Goal: Check status: Check status

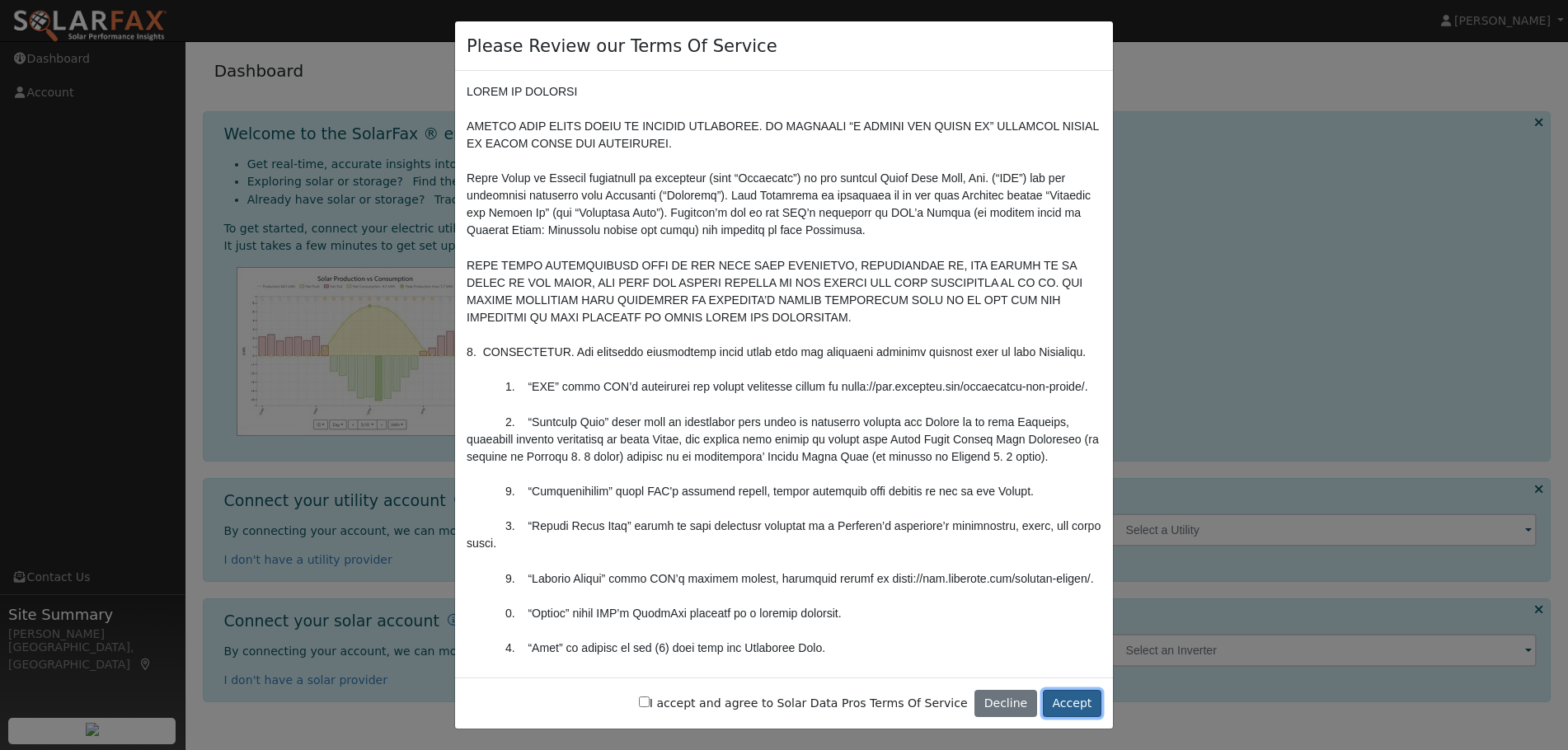
click at [1073, 704] on button "Accept" at bounding box center [1071, 703] width 58 height 28
click at [650, 701] on input "I accept and agree to Solar Data Pros Terms Of Service" at bounding box center [644, 702] width 11 height 11
checkbox input "true"
click at [1067, 702] on button "Accept" at bounding box center [1071, 703] width 58 height 28
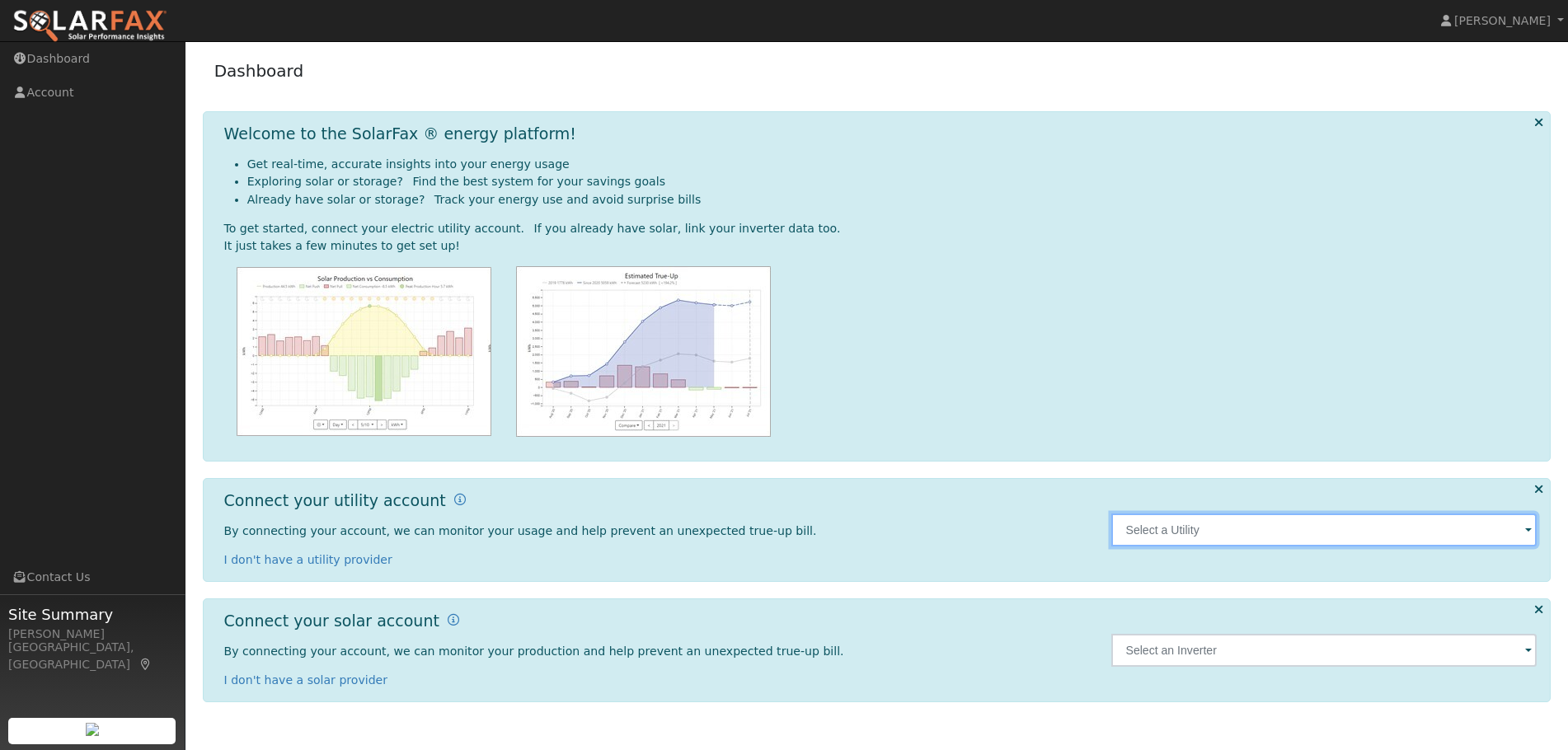
click at [1200, 524] on input "text" at bounding box center [1324, 529] width 426 height 33
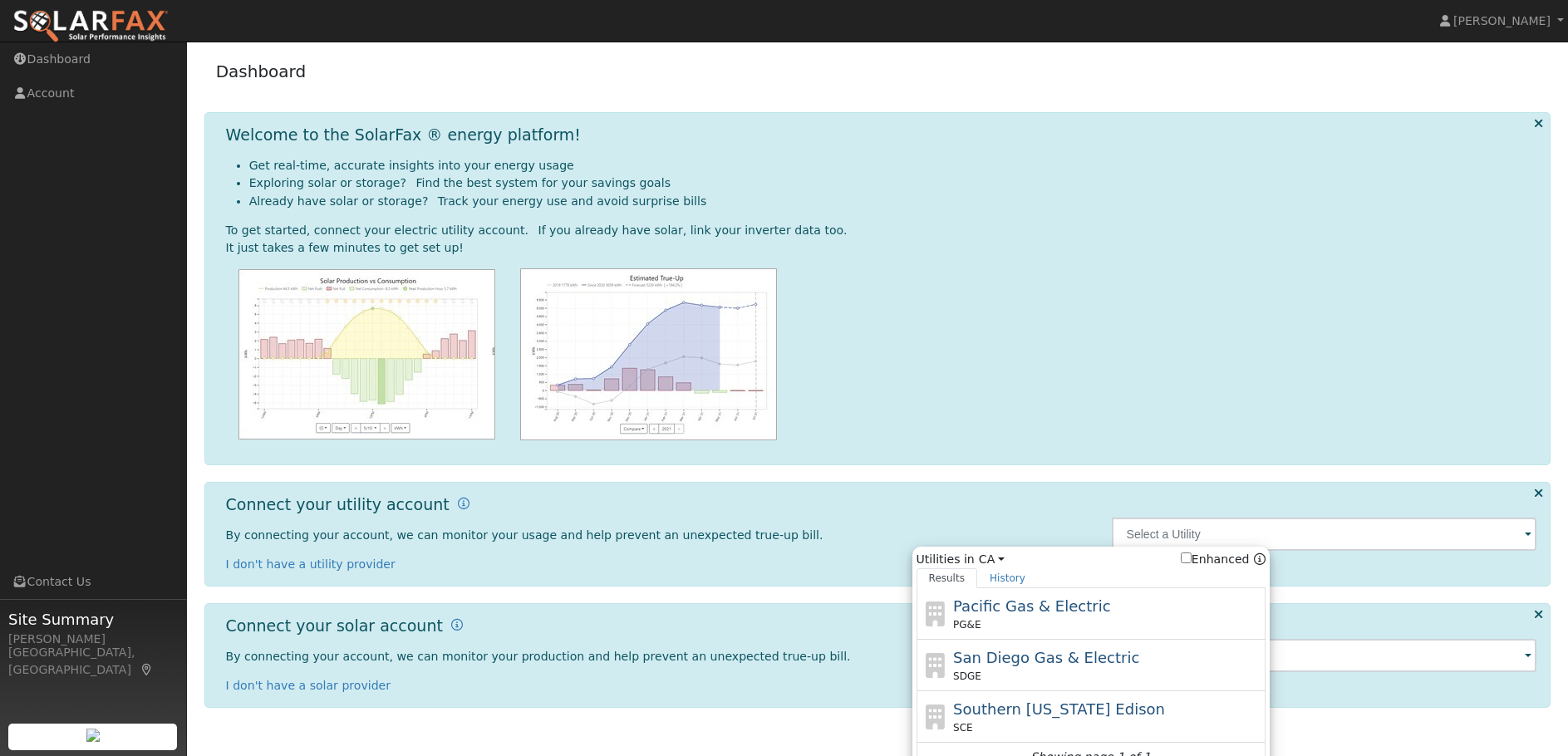
click at [911, 532] on p "By connecting your account, we can monitor your usage and help prevent an unexp…" at bounding box center [660, 536] width 868 height 18
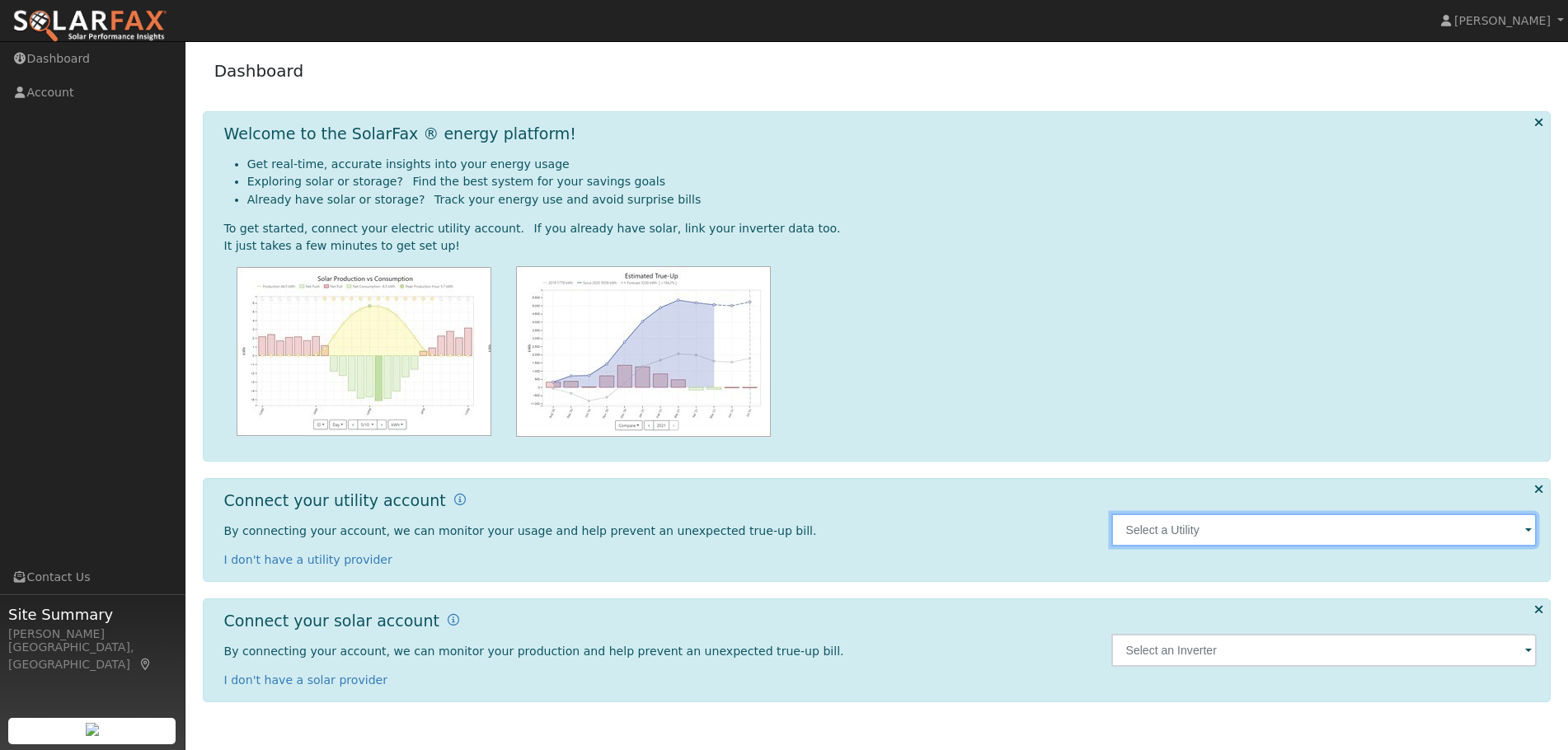
click at [1187, 528] on input "text" at bounding box center [1324, 529] width 426 height 33
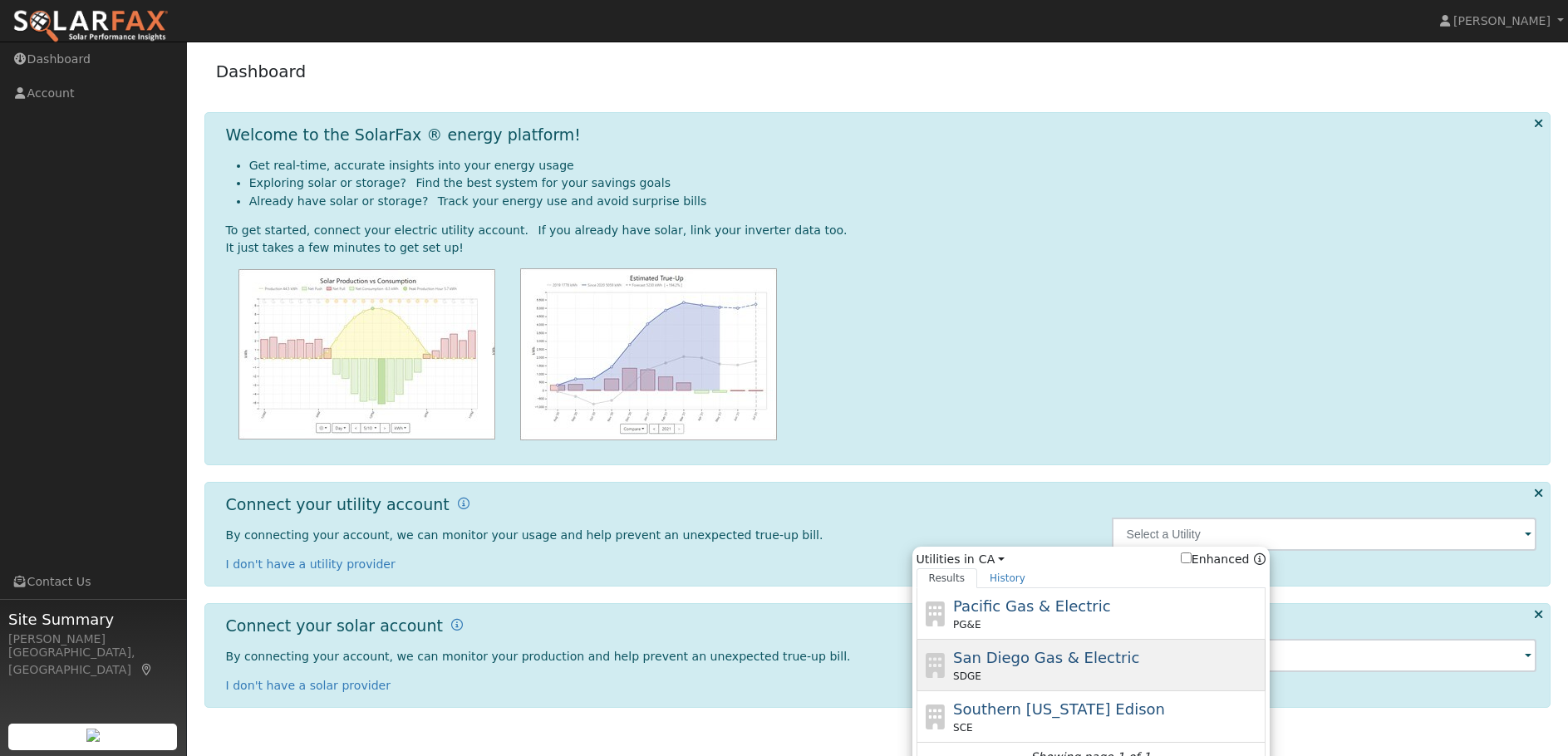
click at [1090, 663] on span "San Diego Gas & Electric" at bounding box center [1045, 657] width 186 height 18
type input "SDGE"
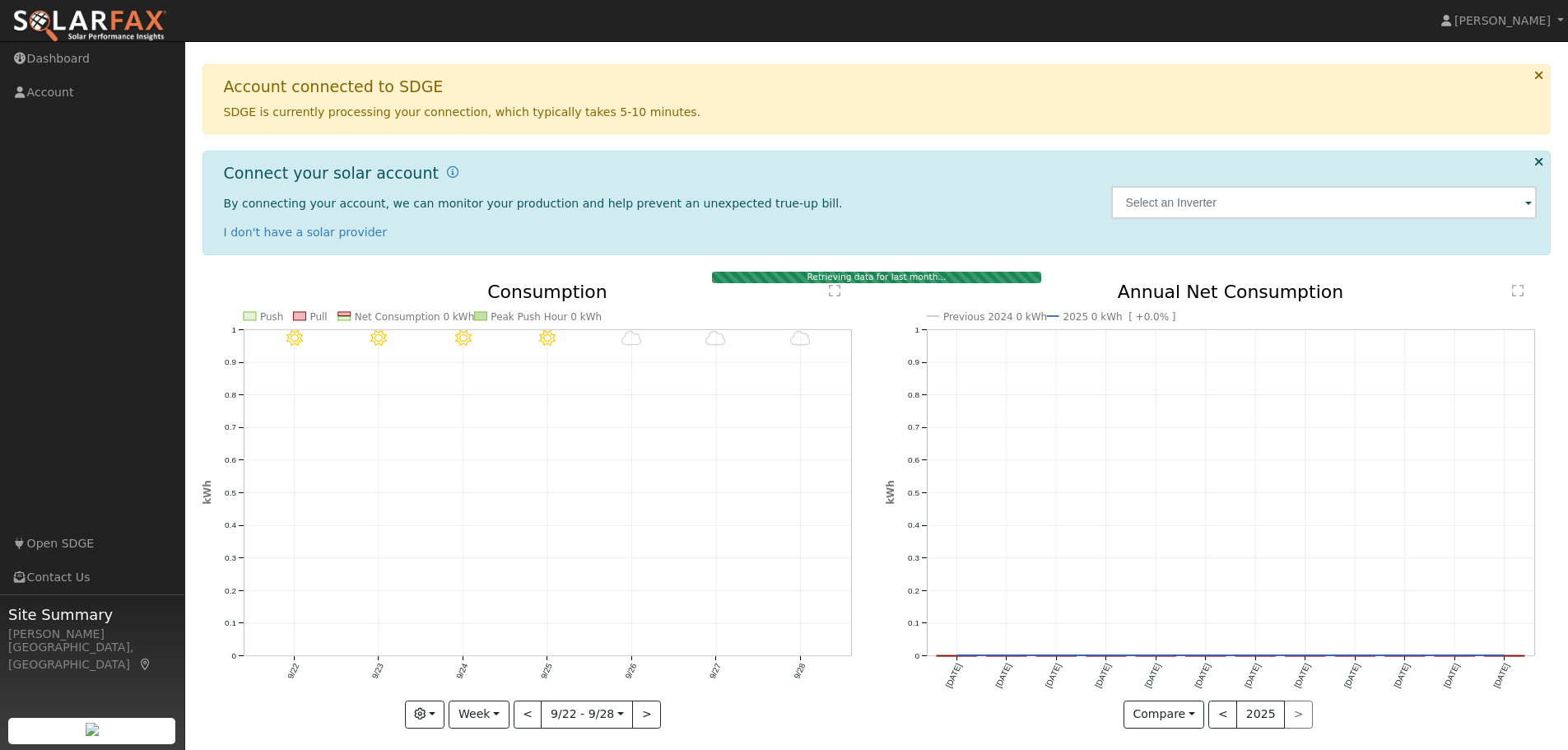
scroll to position [112, 0]
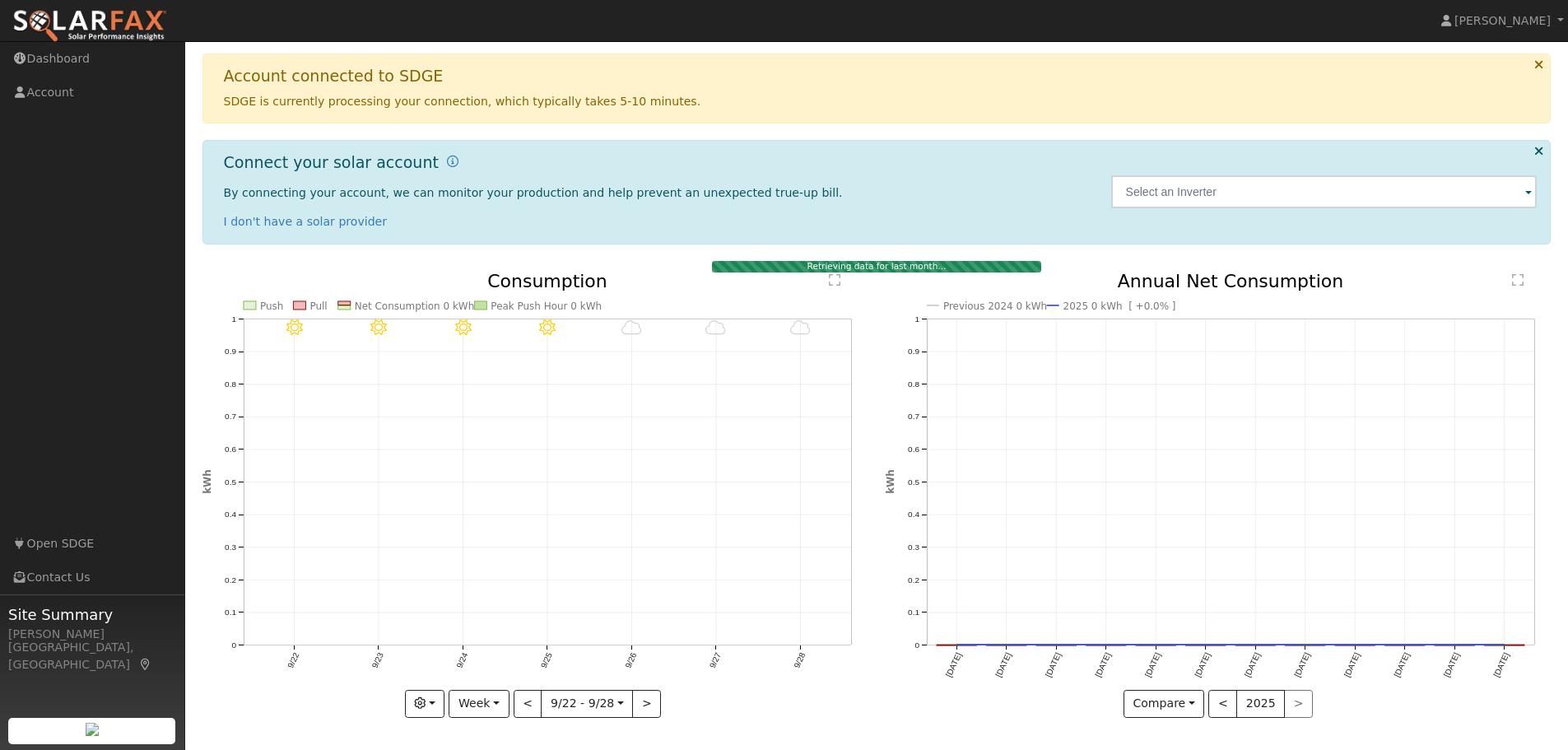
click at [525, 724] on div "9/28 - MostlyCloudy 9/27 - MostlyCloudy 9/26 - MostlyCloudy 9/25 - Clear 9/24 -…" at bounding box center [535, 507] width 683 height 470
click at [526, 704] on button "<" at bounding box center [527, 703] width 29 height 28
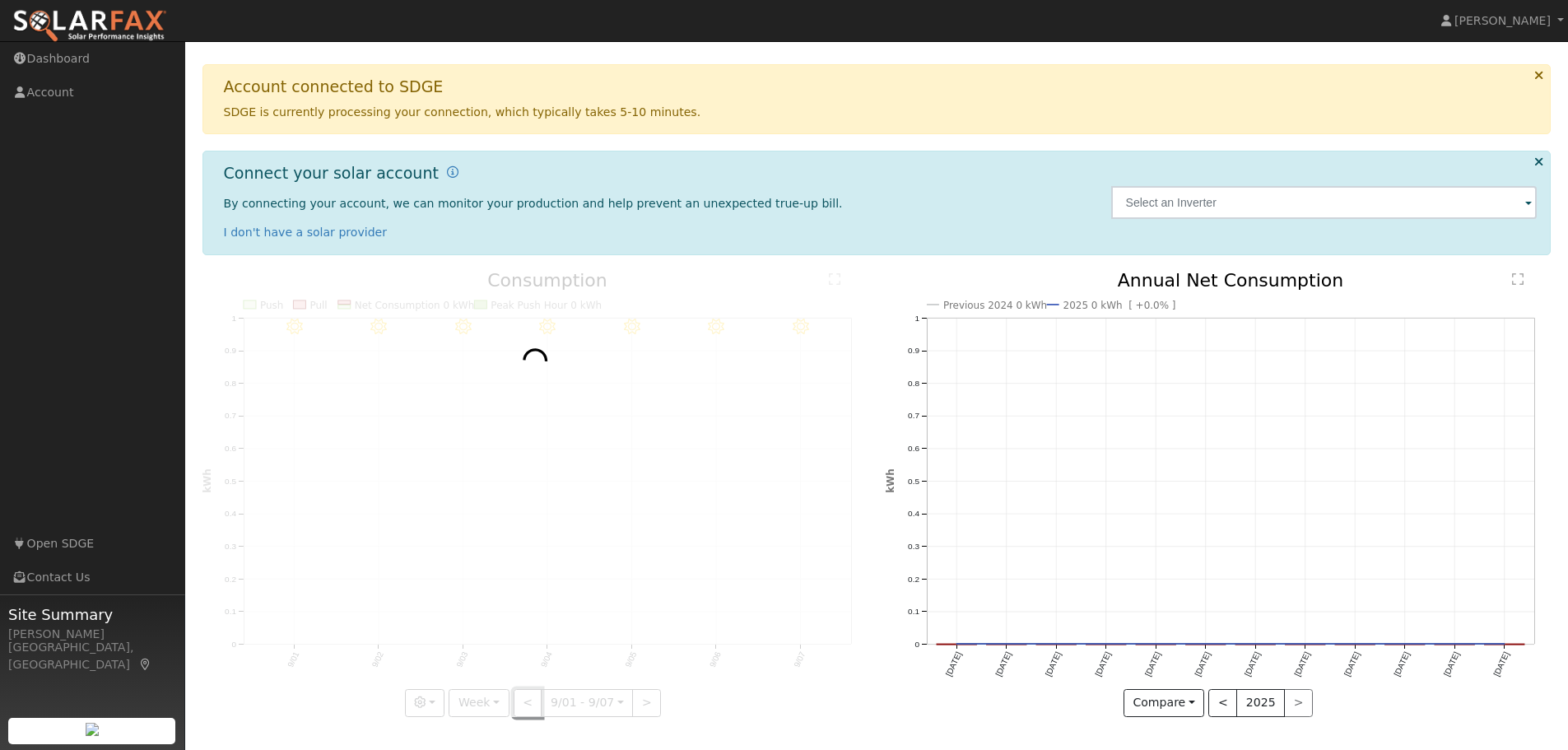
scroll to position [100, 0]
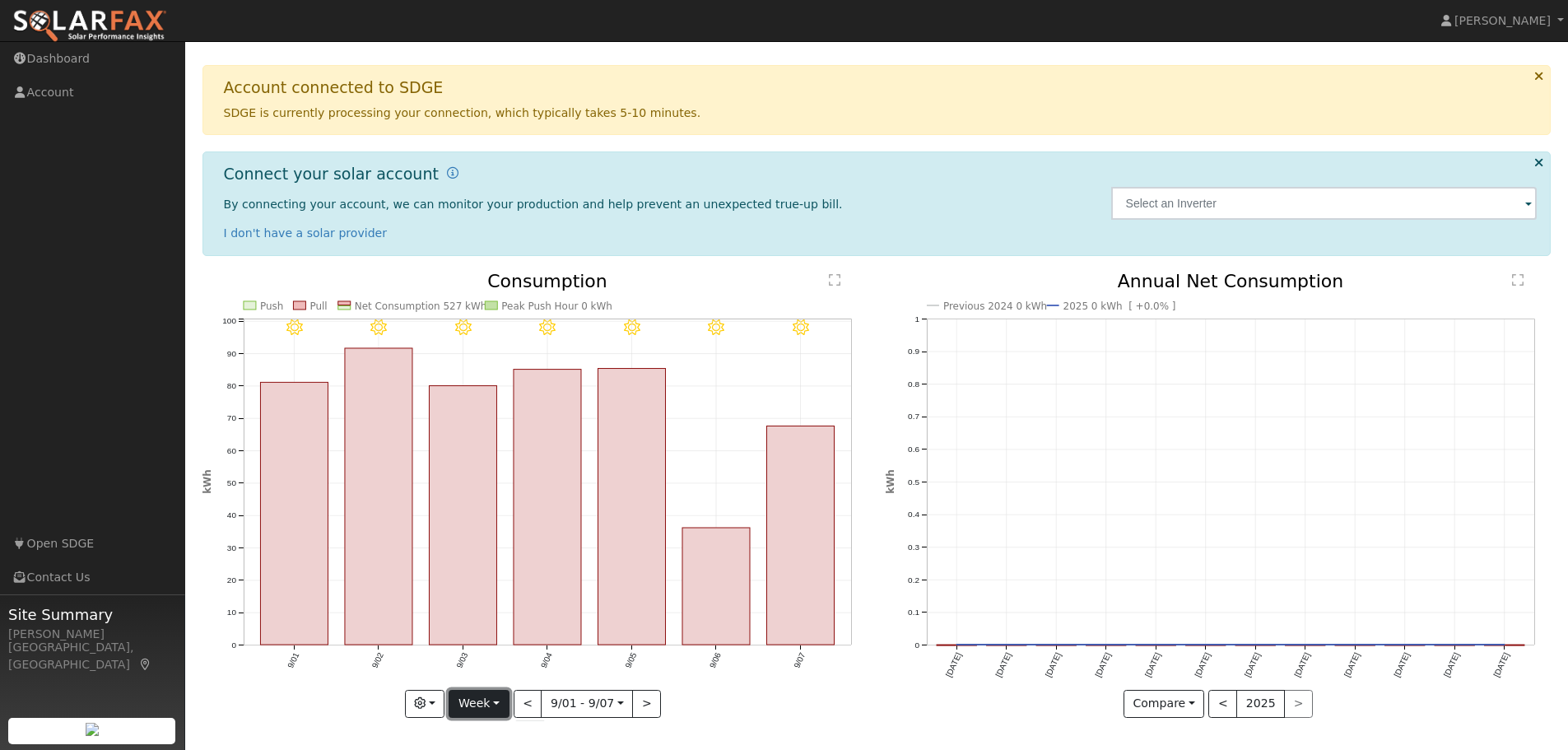
click at [497, 704] on button "Week" at bounding box center [478, 703] width 60 height 28
click at [490, 621] on link "Month" at bounding box center [506, 623] width 114 height 23
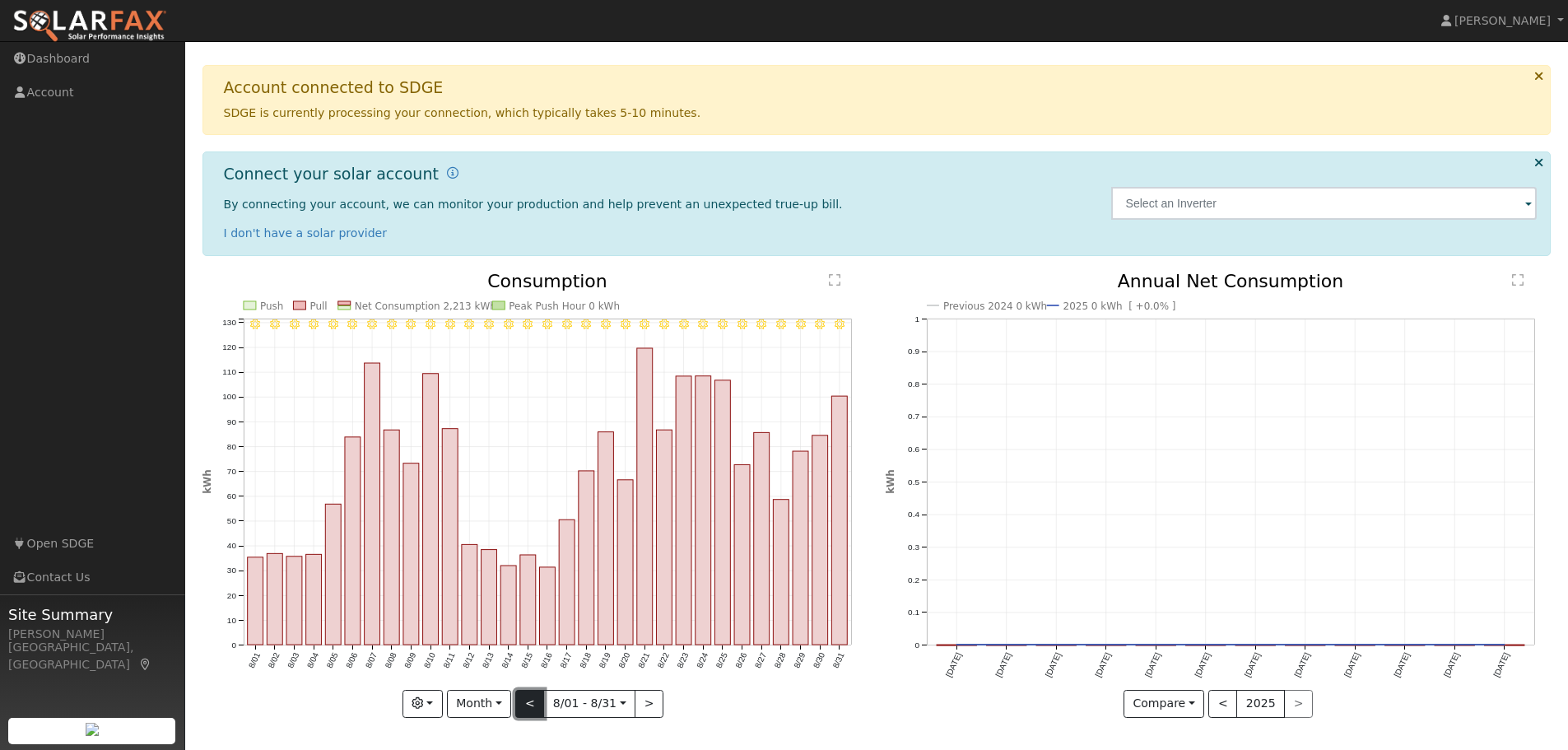
click at [525, 702] on button "<" at bounding box center [529, 703] width 29 height 28
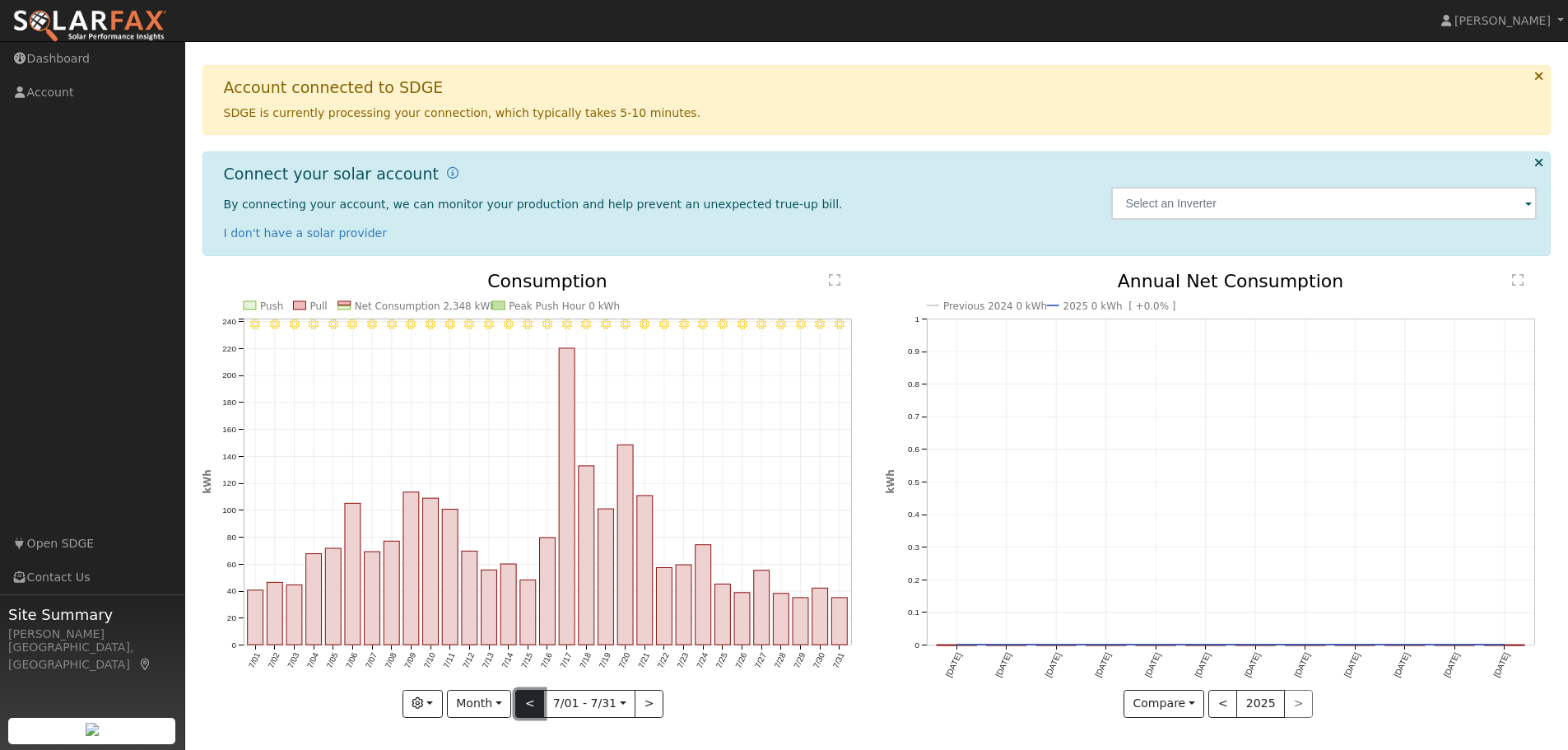
click at [522, 697] on button "<" at bounding box center [529, 703] width 29 height 28
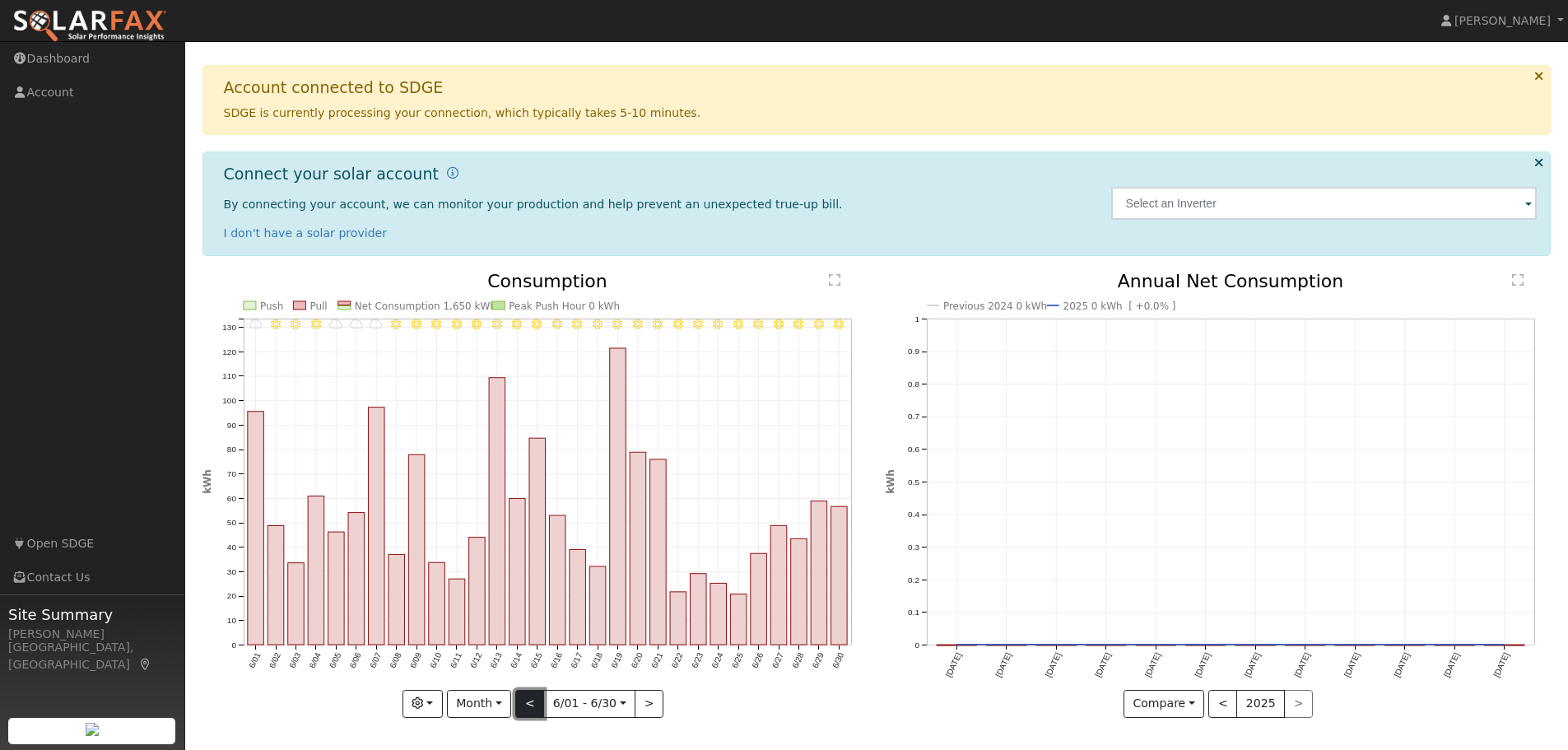
click at [522, 697] on button "<" at bounding box center [529, 703] width 29 height 28
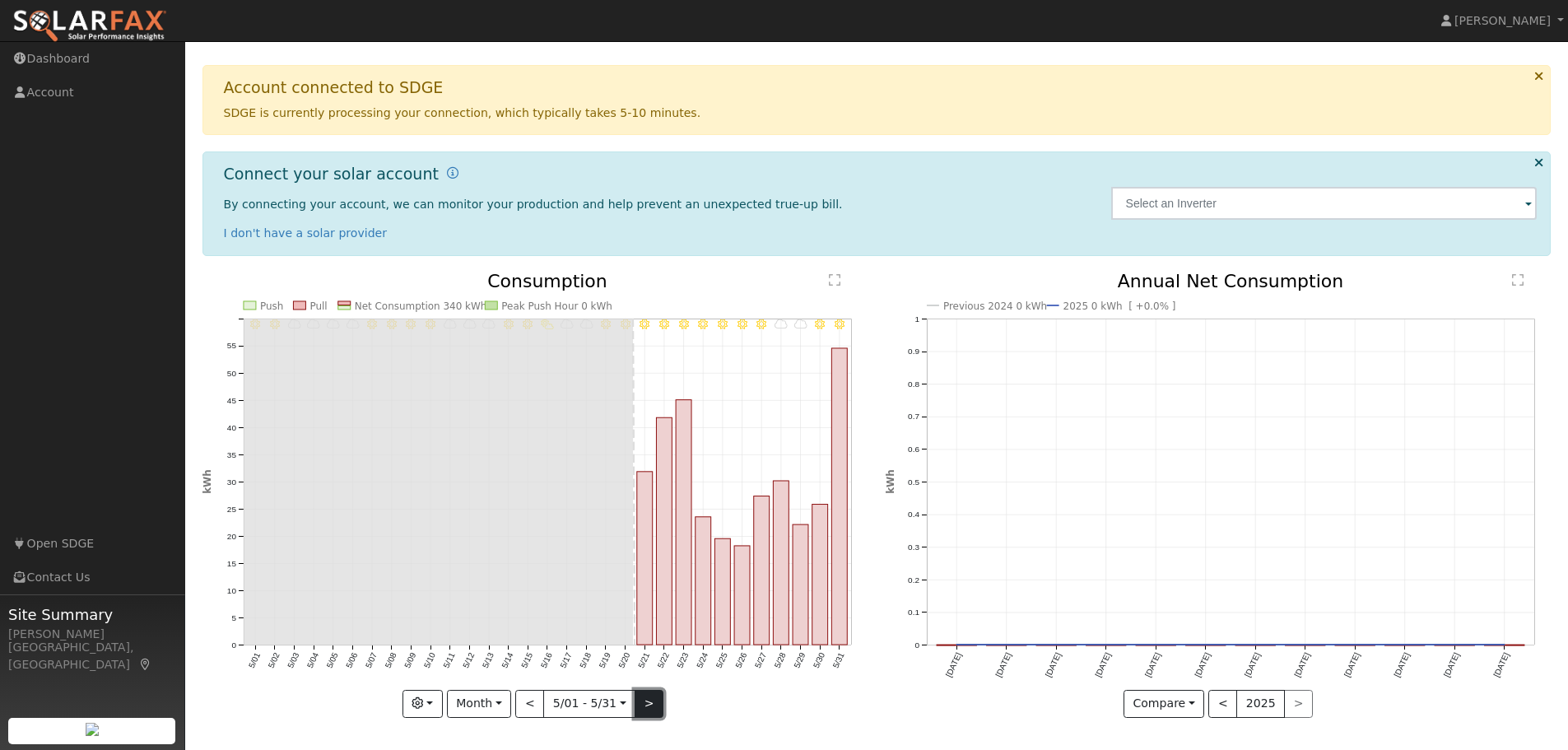
click at [646, 711] on button ">" at bounding box center [649, 703] width 29 height 28
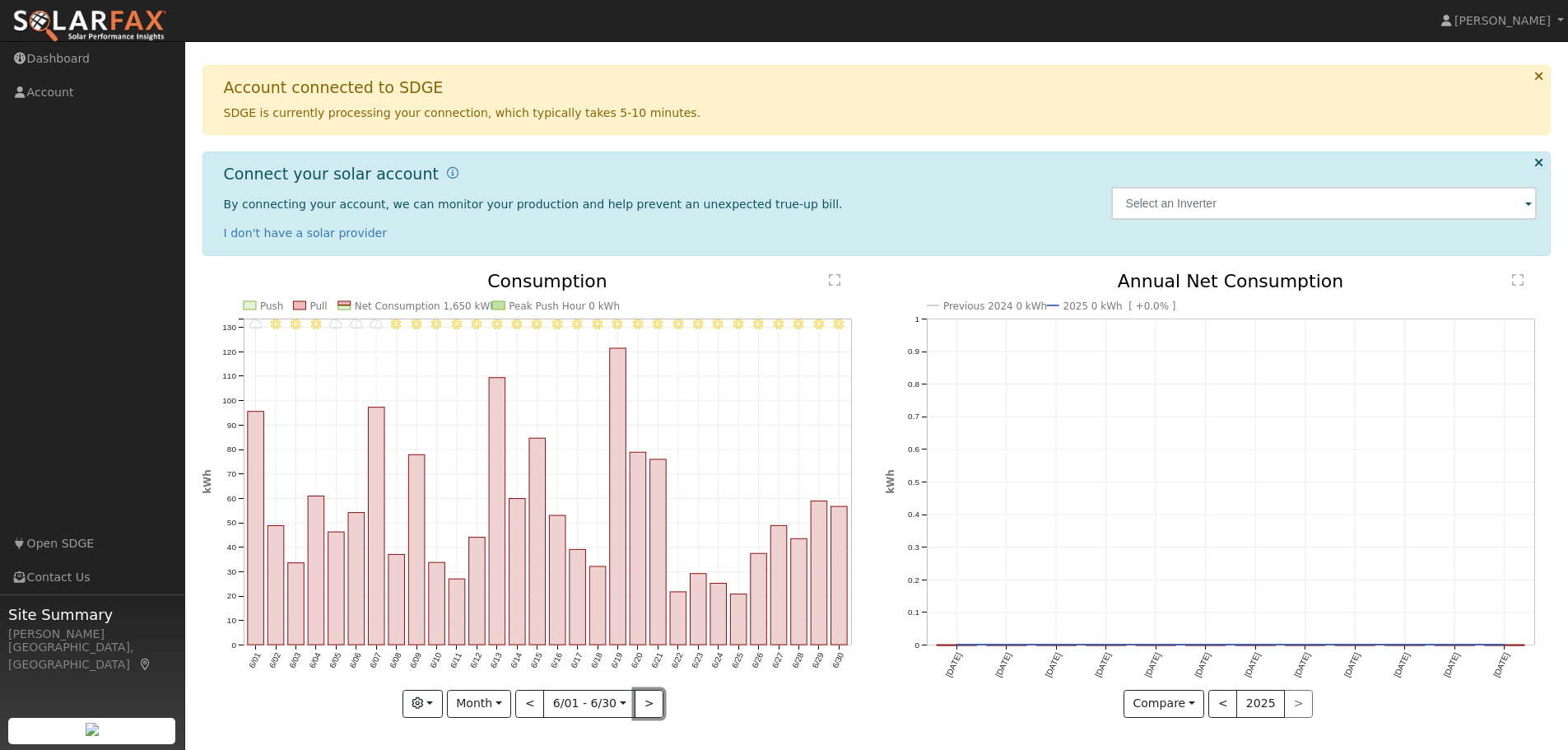
click at [647, 709] on button ">" at bounding box center [649, 703] width 29 height 28
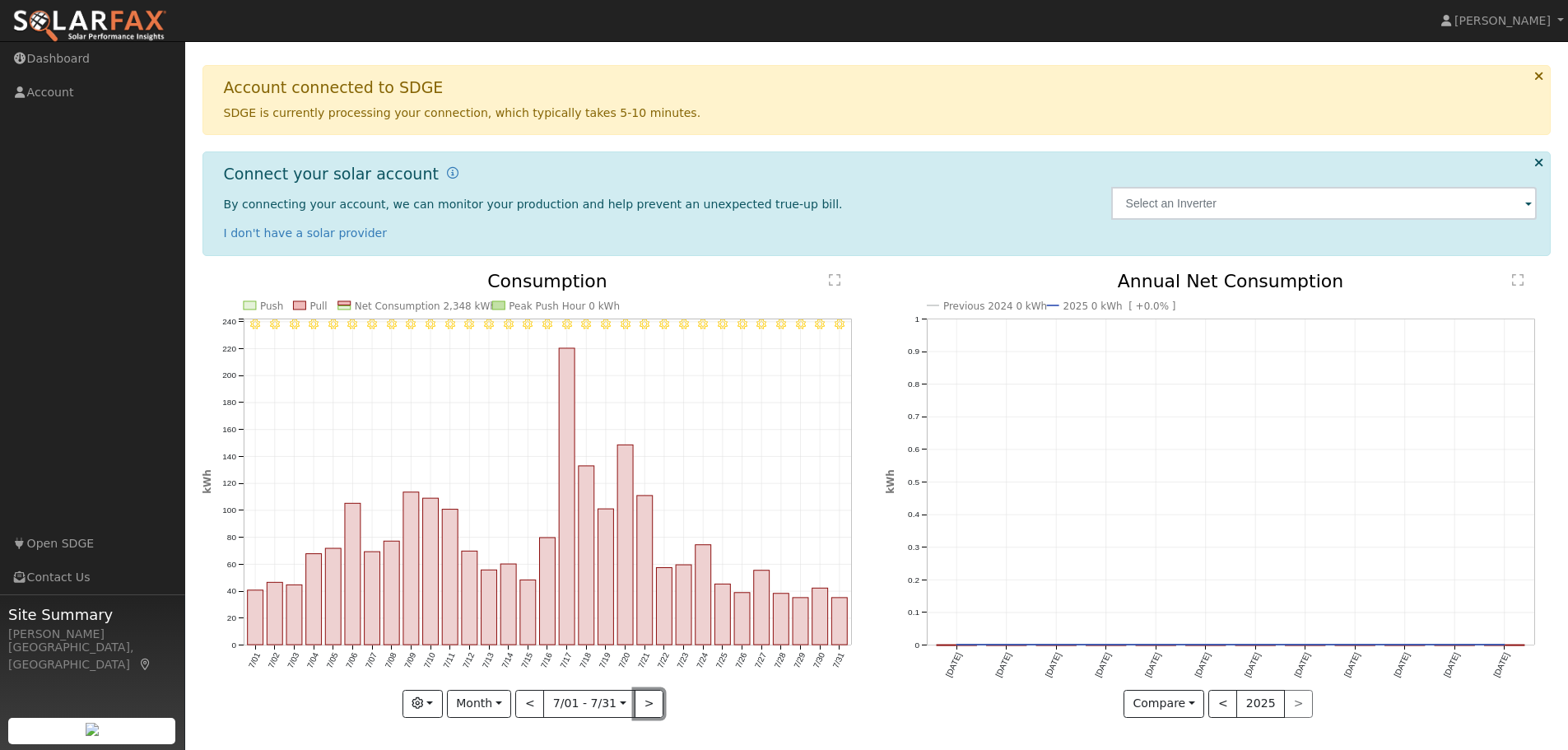
click at [647, 707] on button ">" at bounding box center [649, 703] width 29 height 28
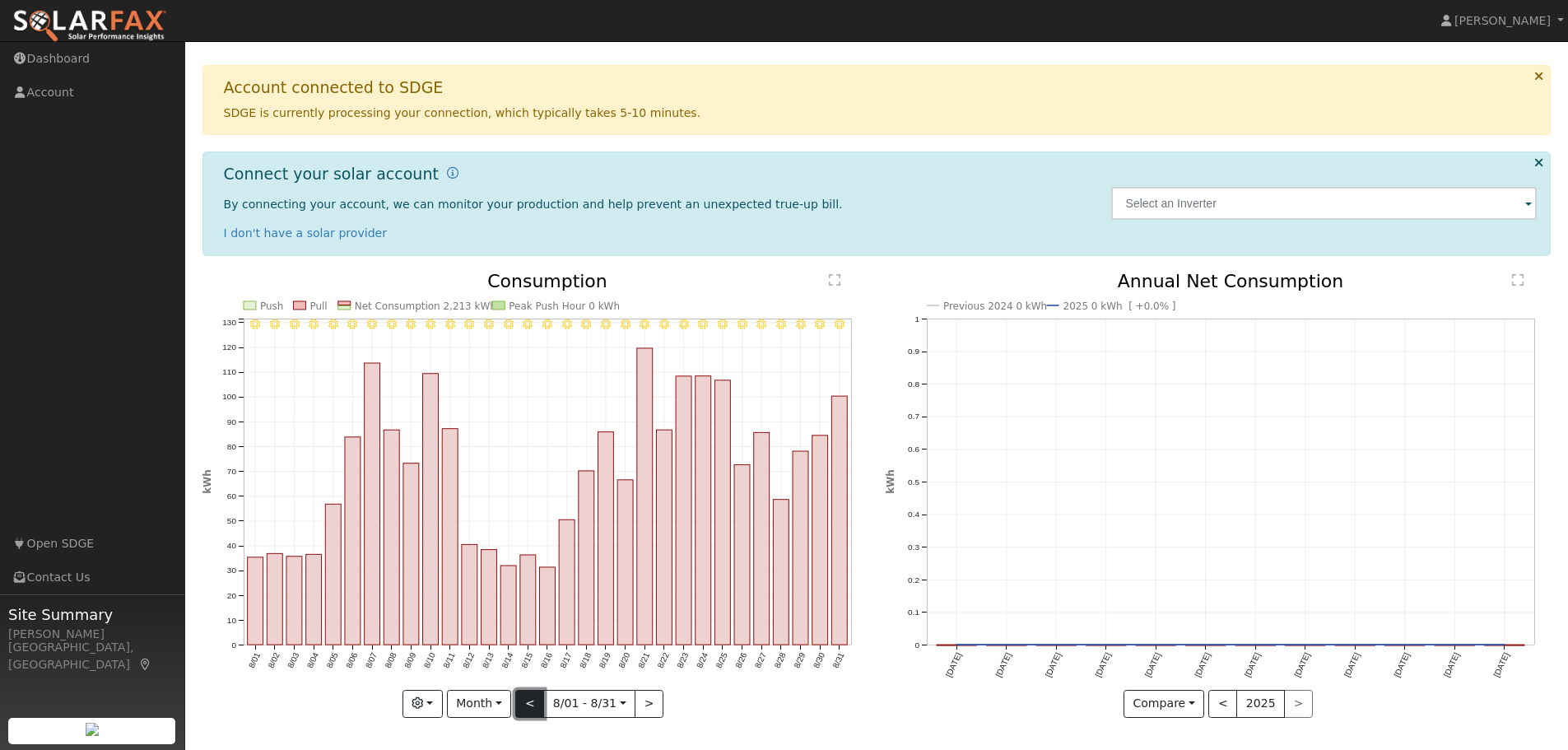
click at [536, 704] on button "<" at bounding box center [529, 703] width 29 height 28
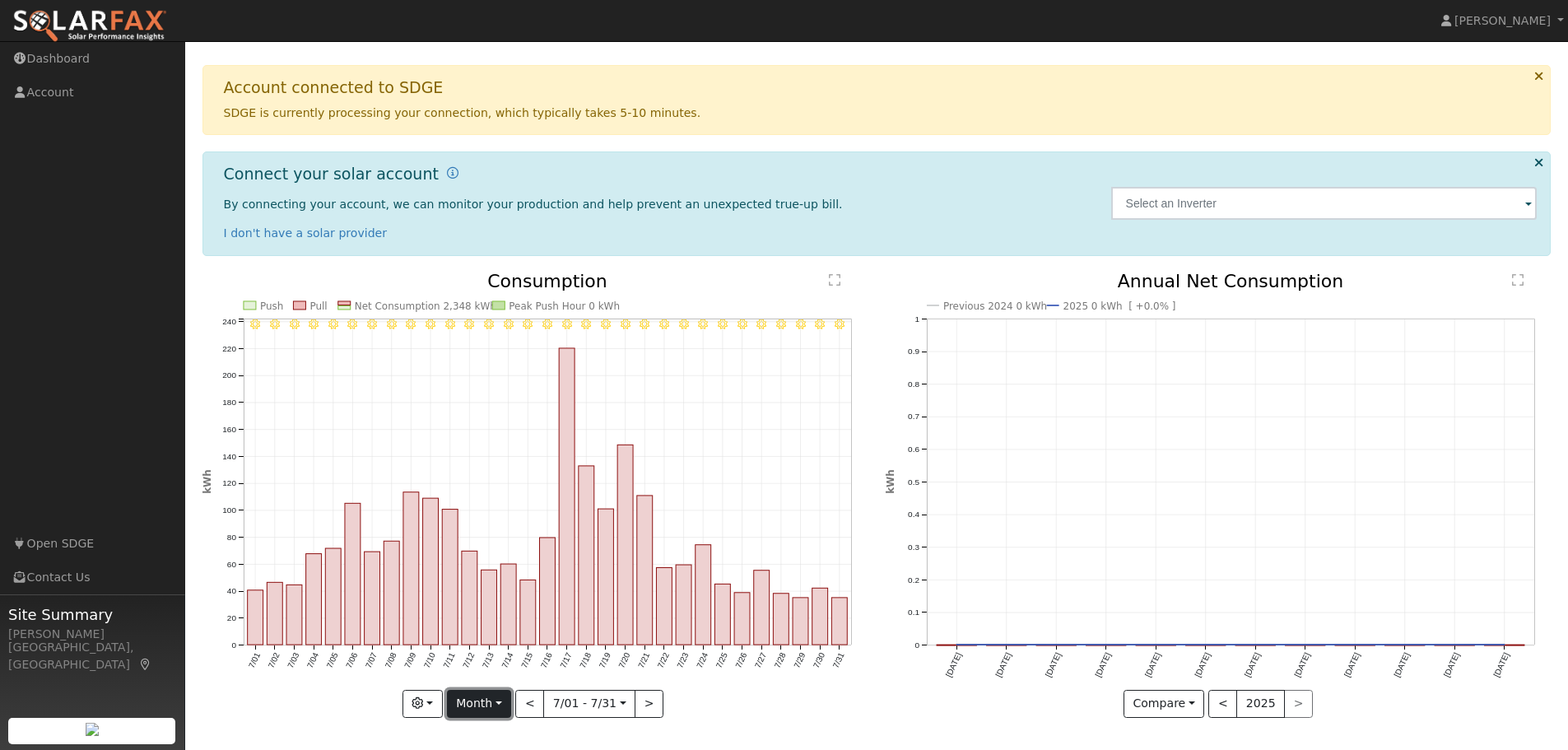
click at [486, 700] on button "Month" at bounding box center [480, 703] width 65 height 28
click at [648, 702] on button ">" at bounding box center [649, 703] width 29 height 28
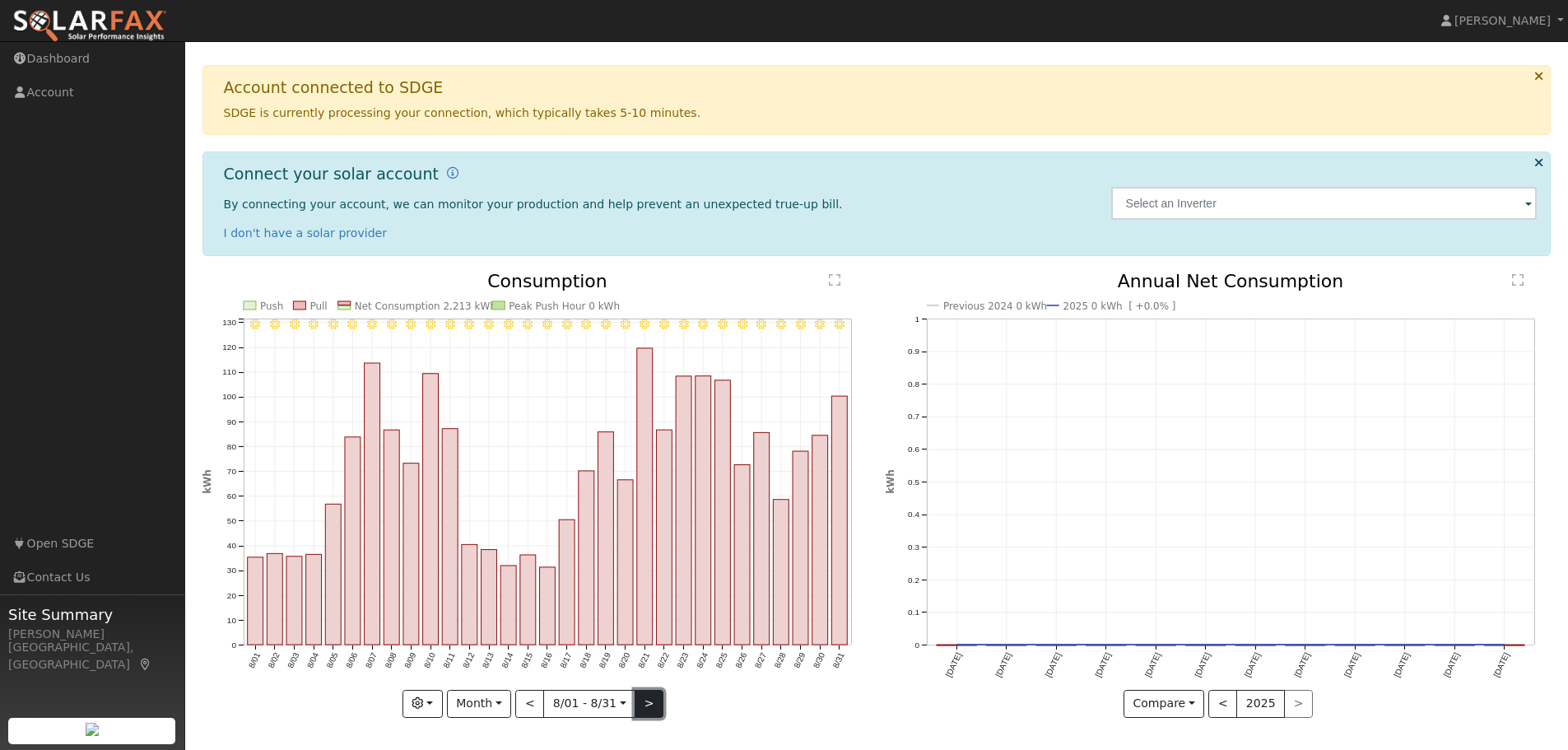
click at [648, 702] on button ">" at bounding box center [649, 703] width 29 height 28
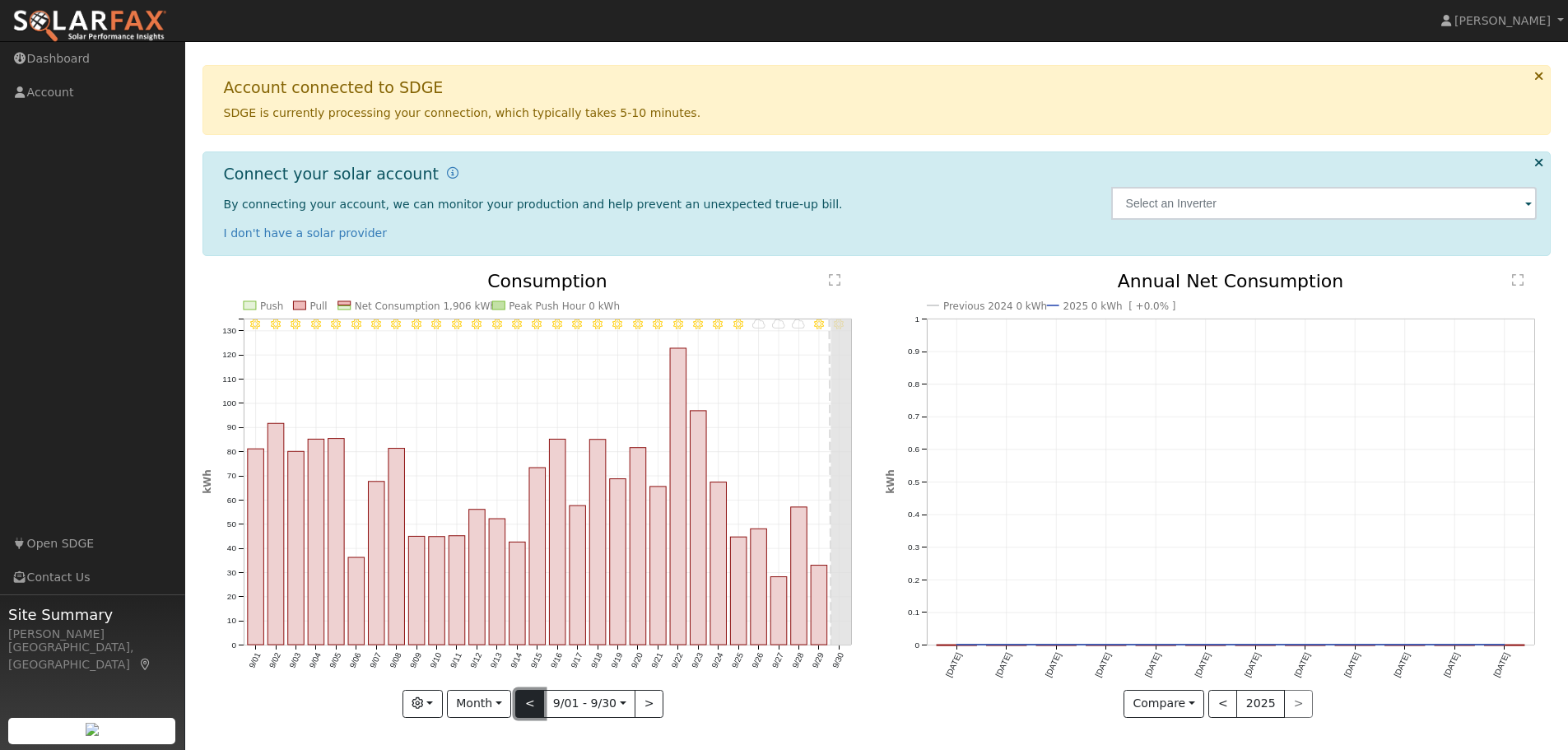
click at [534, 697] on button "<" at bounding box center [529, 703] width 29 height 28
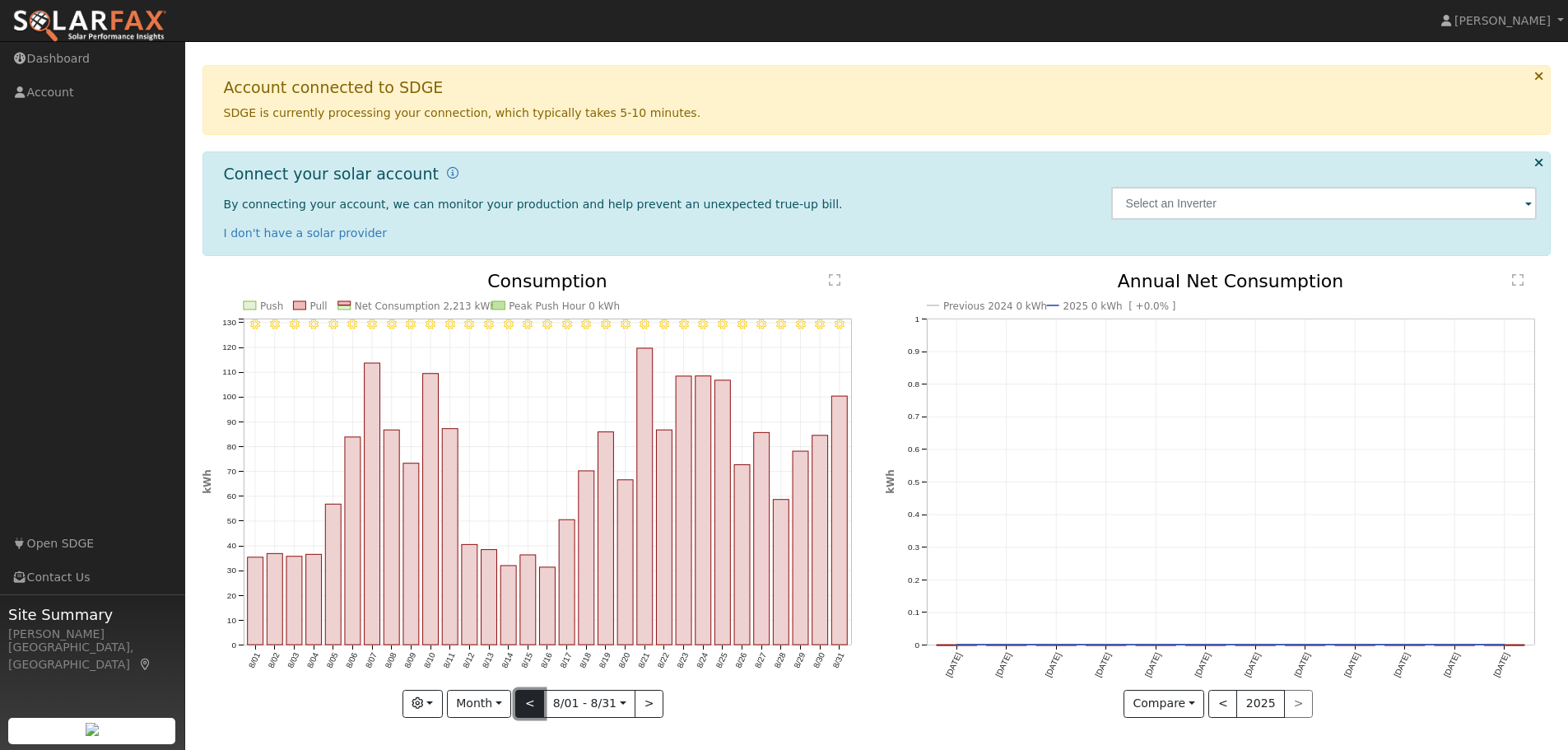
click at [534, 697] on button "<" at bounding box center [529, 703] width 29 height 28
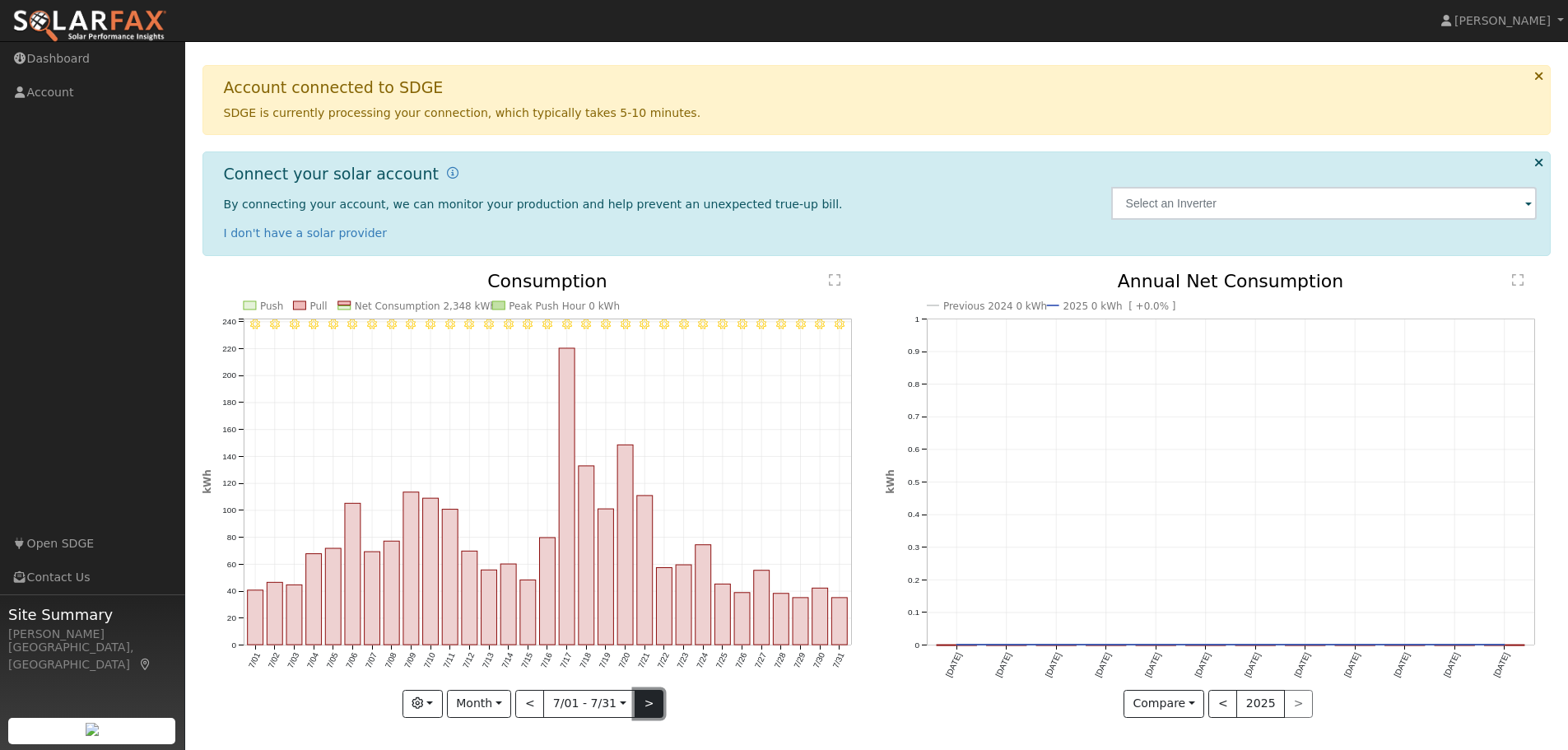
click at [644, 699] on button ">" at bounding box center [649, 703] width 29 height 28
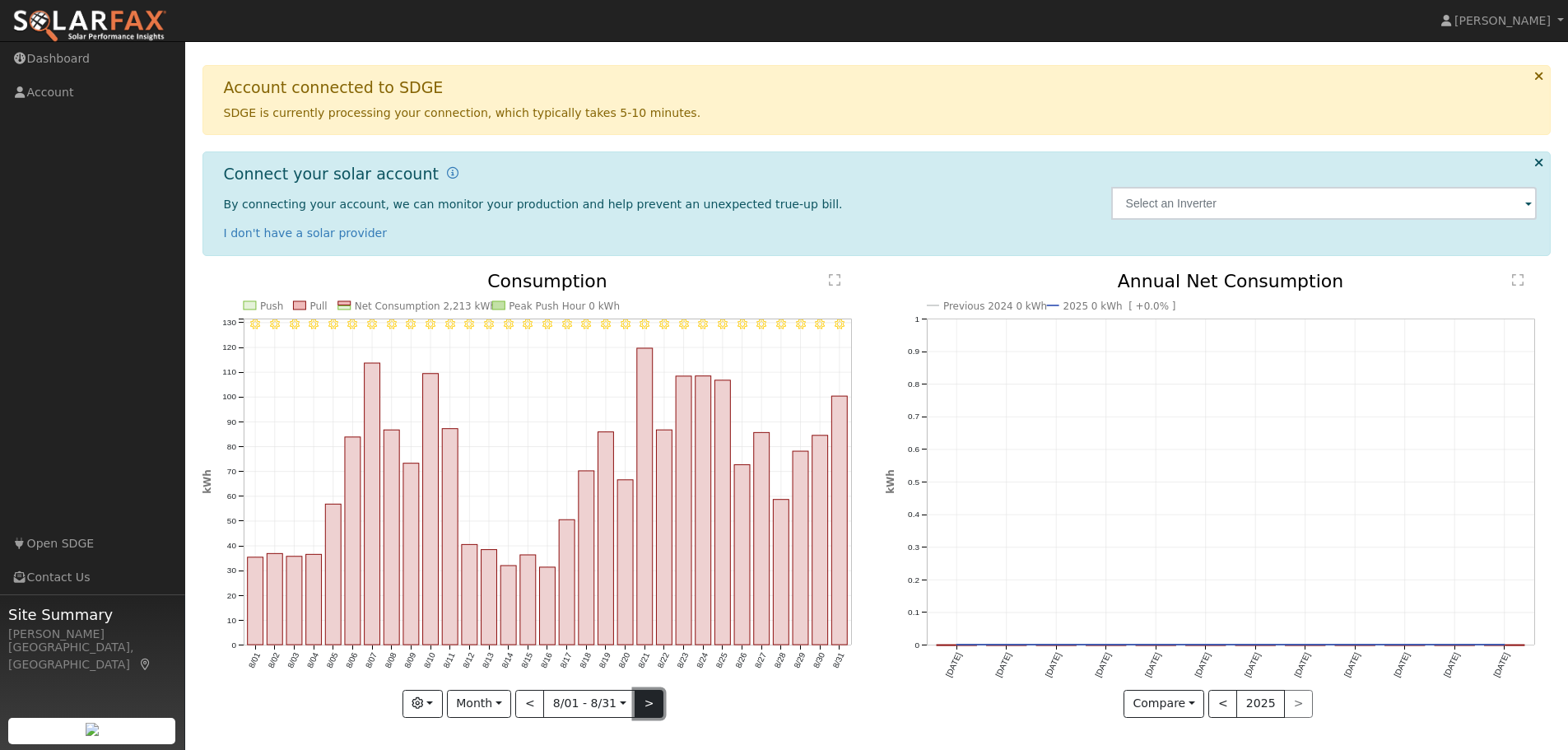
click at [644, 699] on button ">" at bounding box center [649, 703] width 29 height 28
type input "2025-09-01"
